Goal: Task Accomplishment & Management: Complete application form

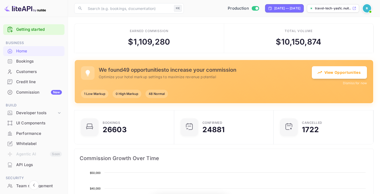
scroll to position [4, 4]
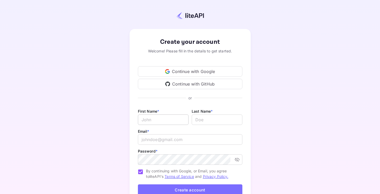
type input "[PERSON_NAME][EMAIL_ADDRESS][DOMAIN_NAME]"
click at [170, 124] on input "Email *" at bounding box center [163, 120] width 51 height 10
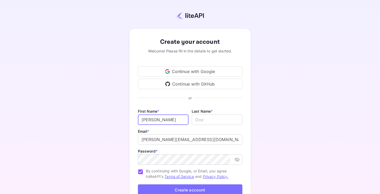
type input "[PERSON_NAME]"
type input "Green"
type input "[PERSON_NAME]"
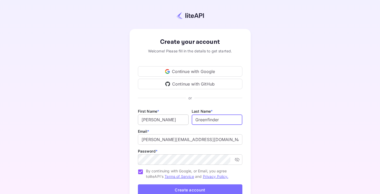
type input "Greenfinder"
click at [177, 141] on input "[PERSON_NAME][EMAIL_ADDRESS][DOMAIN_NAME]" at bounding box center [190, 140] width 105 height 10
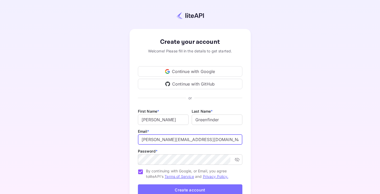
click at [177, 141] on input "[PERSON_NAME][EMAIL_ADDRESS][DOMAIN_NAME]" at bounding box center [190, 140] width 105 height 10
paste input "Greenfinder"
click at [165, 140] on input "[PERSON_NAME][EMAIL_ADDRESS][DOMAIN_NAME]" at bounding box center [190, 140] width 105 height 10
type input "[PERSON_NAME][EMAIL_ADDRESS][DOMAIN_NAME]"
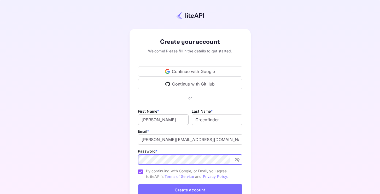
scroll to position [20, 0]
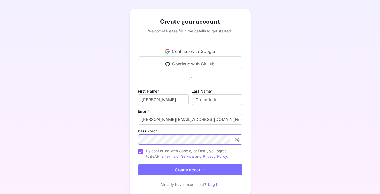
click at [235, 140] on icon "toggle password visibility" at bounding box center [237, 139] width 5 height 5
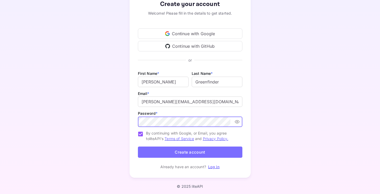
drag, startPoint x: 106, startPoint y: 132, endPoint x: 163, endPoint y: 154, distance: 60.6
click at [107, 132] on div "Create your account Welcome! Please fill in the details to get started. Continu…" at bounding box center [190, 85] width 334 height 200
click at [182, 153] on button "Create account" at bounding box center [190, 152] width 105 height 11
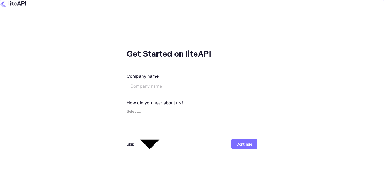
click at [127, 142] on div "Skip" at bounding box center [131, 144] width 8 height 5
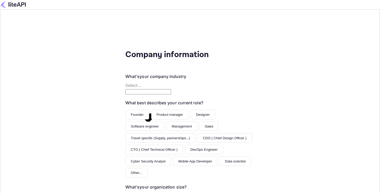
scroll to position [59, 0]
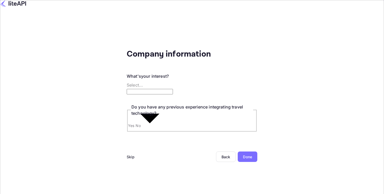
click at [127, 154] on div "Skip" at bounding box center [131, 156] width 8 height 5
